Goal: Information Seeking & Learning: Compare options

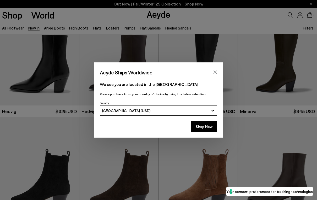
scroll to position [25, 0]
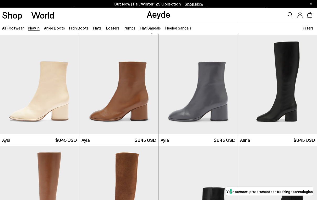
scroll to position [1218, 0]
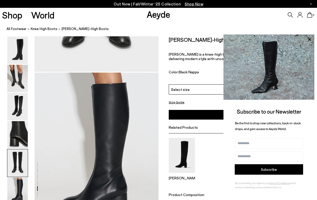
scroll to position [792, 0]
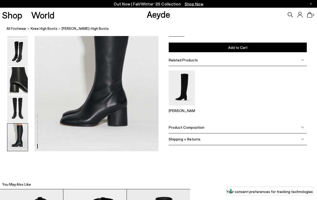
click at [303, 128] on img at bounding box center [302, 128] width 3 height 3
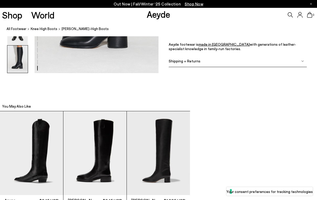
scroll to position [971, 0]
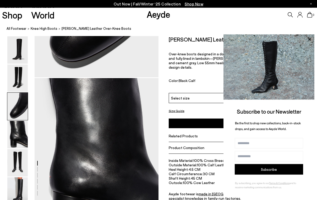
scroll to position [437, 0]
